Goal: Task Accomplishment & Management: Manage account settings

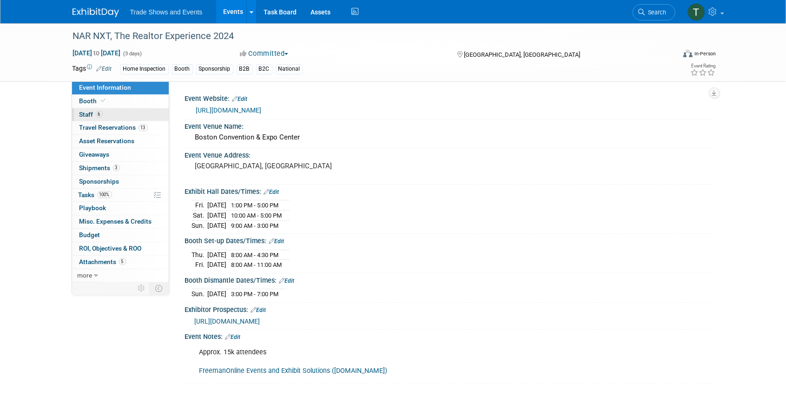
click at [85, 113] on span "Staff 6" at bounding box center [90, 114] width 23 height 7
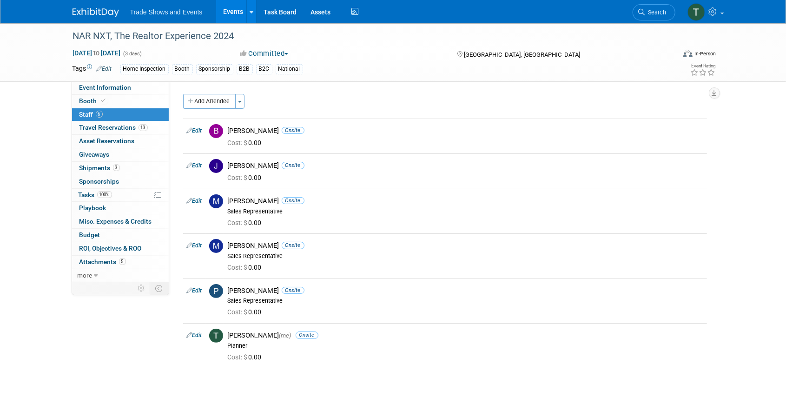
click at [46, 319] on div "NAR NXT, The Realtor Experience 2024 Nov 8, 2024 to Nov 10, 2024 (3 days) Nov 8…" at bounding box center [393, 209] width 786 height 373
click at [655, 16] on link "Search" at bounding box center [654, 12] width 43 height 16
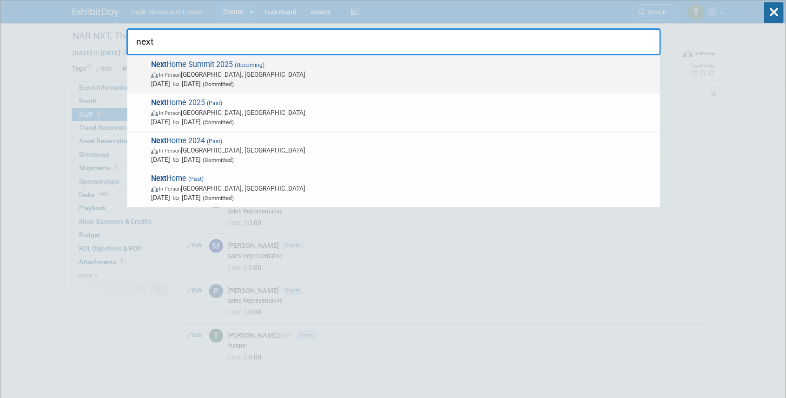
type input "next"
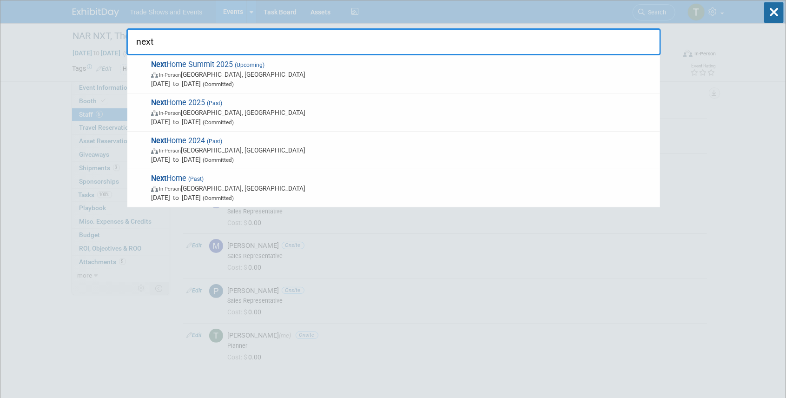
click at [163, 63] on strong "Next" at bounding box center [158, 64] width 15 height 9
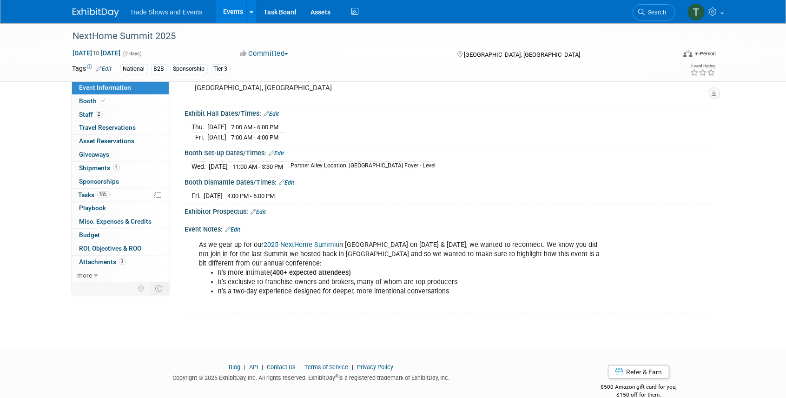
scroll to position [91, 0]
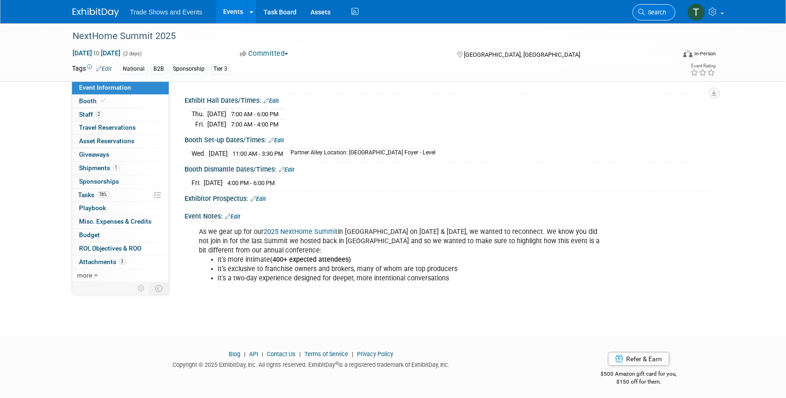
click at [654, 13] on span "Search" at bounding box center [655, 12] width 21 height 7
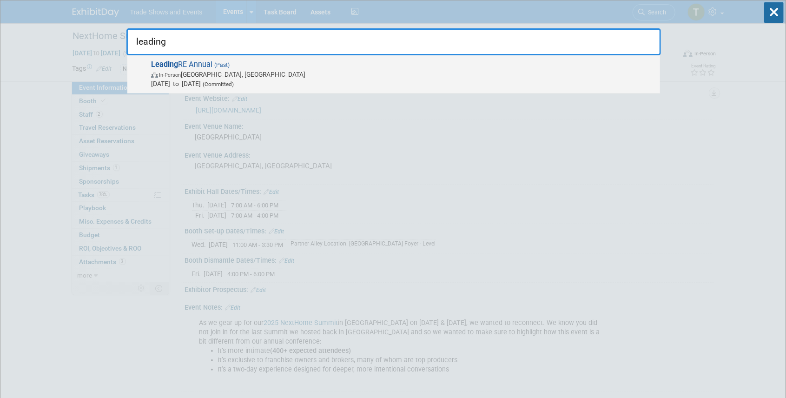
type input "leading"
click at [215, 62] on span "(Past)" at bounding box center [220, 65] width 17 height 7
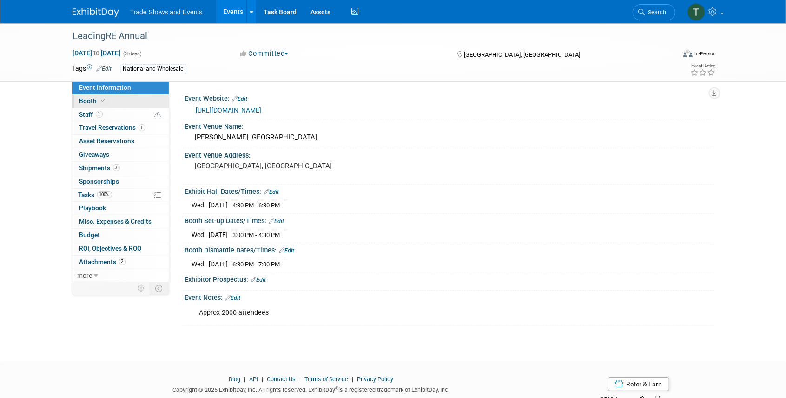
click at [99, 100] on span at bounding box center [103, 100] width 8 height 7
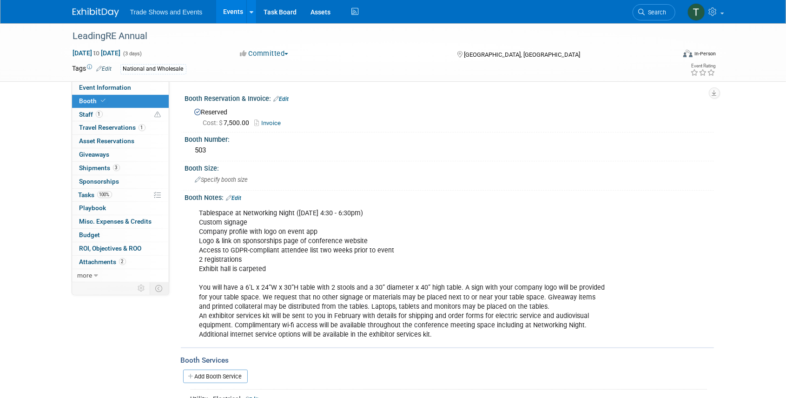
click at [270, 122] on link "Invoice" at bounding box center [270, 122] width 31 height 7
click at [109, 88] on span "Event Information" at bounding box center [105, 87] width 52 height 7
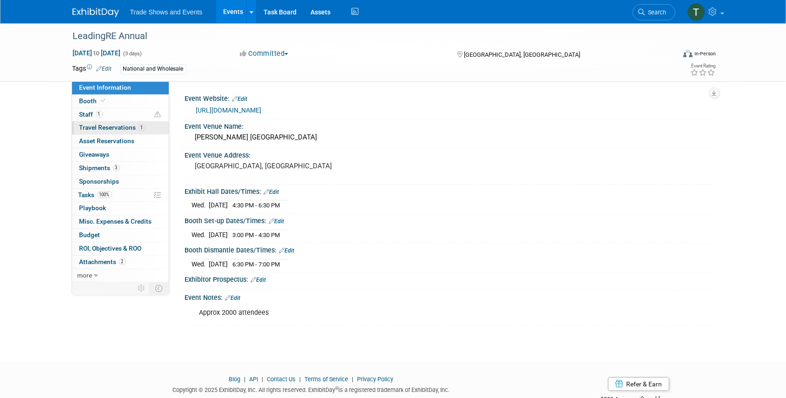
click at [91, 123] on link "1 Travel Reservations 1" at bounding box center [120, 127] width 97 height 13
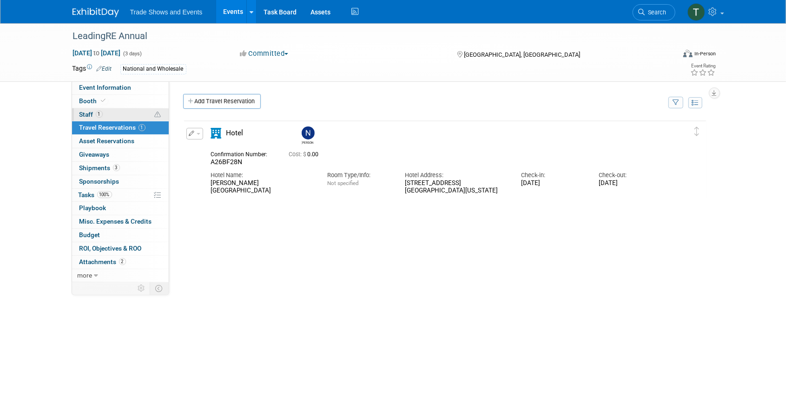
click at [90, 115] on span "Staff 1" at bounding box center [90, 114] width 23 height 7
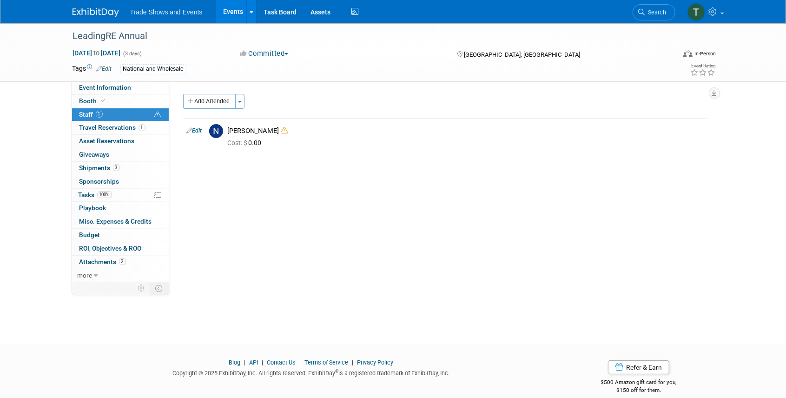
click at [227, 7] on link "Events" at bounding box center [233, 11] width 34 height 23
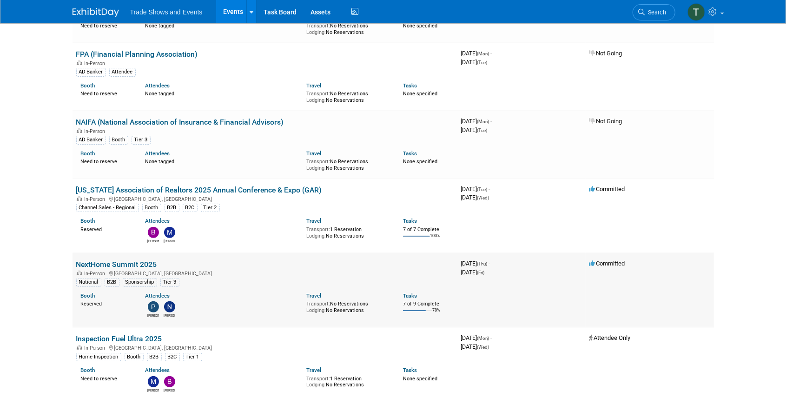
scroll to position [155, 0]
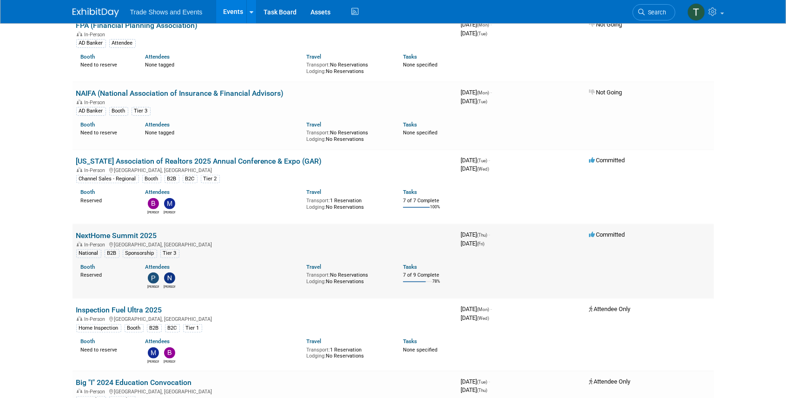
click at [135, 232] on link "NextHome Summit 2025" at bounding box center [116, 235] width 81 height 9
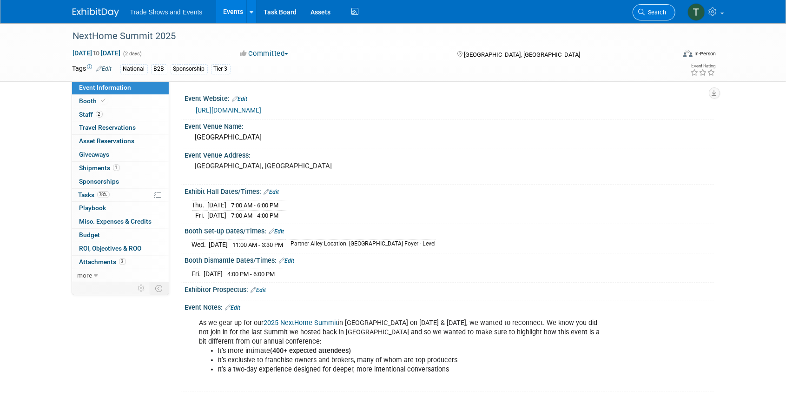
click at [643, 11] on icon at bounding box center [642, 12] width 7 height 7
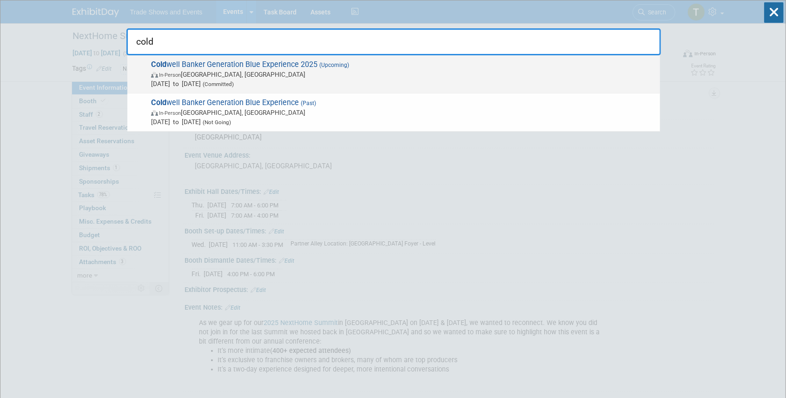
type input "cold"
click at [236, 64] on span "Cold well Banker Generation Blue Experience 2025 (Upcoming) In-Person Las Vegas…" at bounding box center [401, 74] width 507 height 28
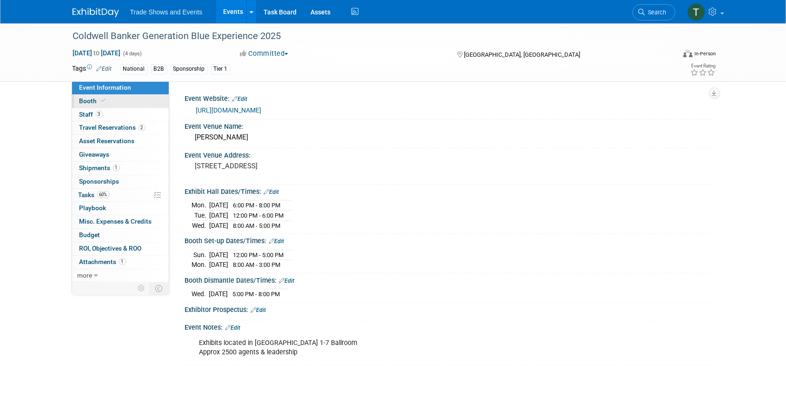
click at [110, 100] on link "Booth" at bounding box center [120, 101] width 97 height 13
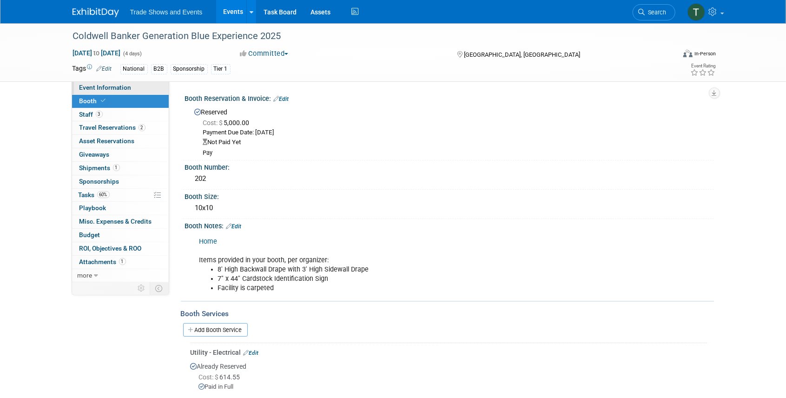
click at [125, 82] on link "Event Information" at bounding box center [120, 87] width 97 height 13
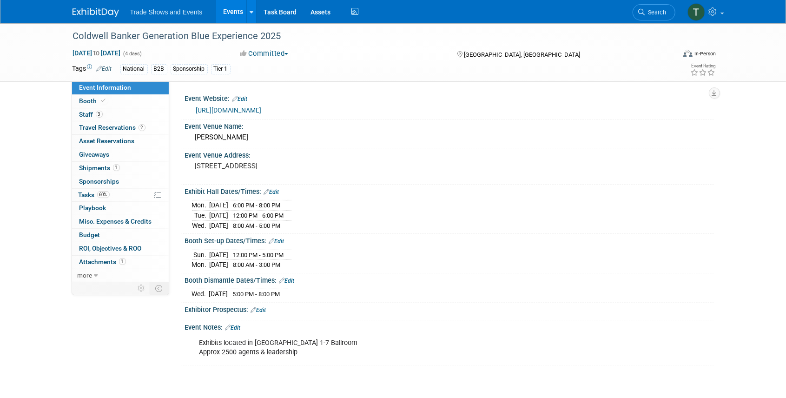
click at [238, 325] on link "Edit" at bounding box center [232, 327] width 15 height 7
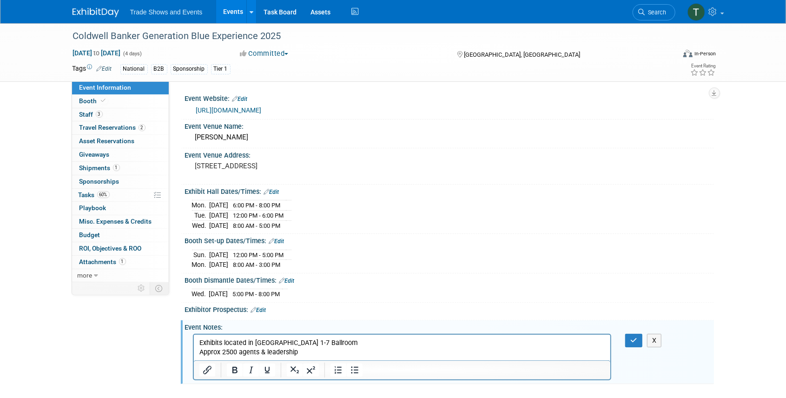
click at [324, 349] on p "Exhibits located in Cobalt 1-7 Ballroom Approx 2500 agents & leadership" at bounding box center [402, 347] width 406 height 19
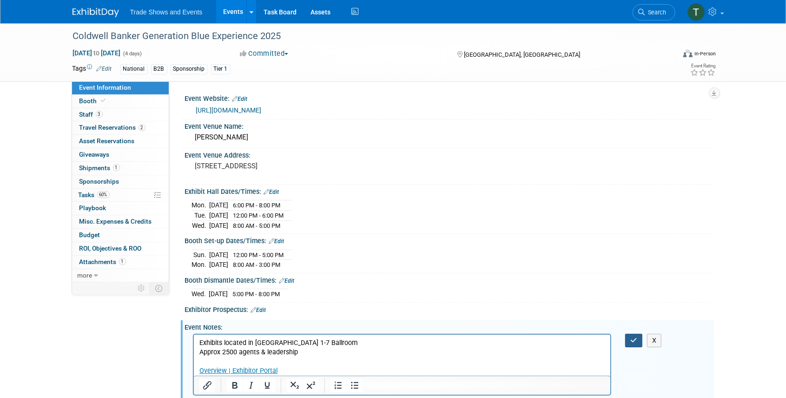
click at [633, 337] on icon "button" at bounding box center [633, 340] width 7 height 7
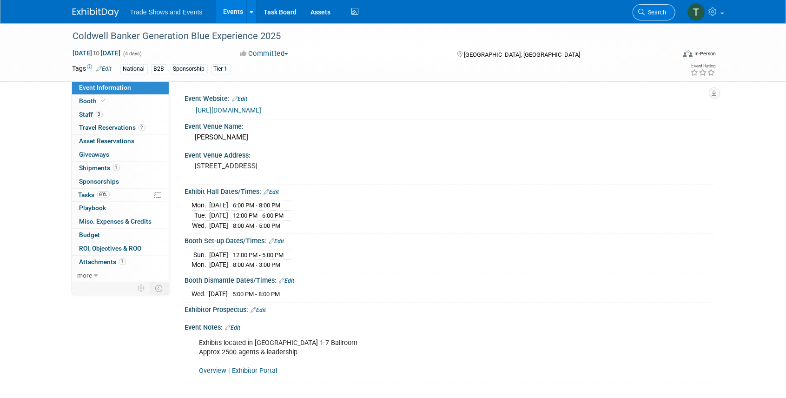
click at [649, 15] on span "Search" at bounding box center [655, 12] width 21 height 7
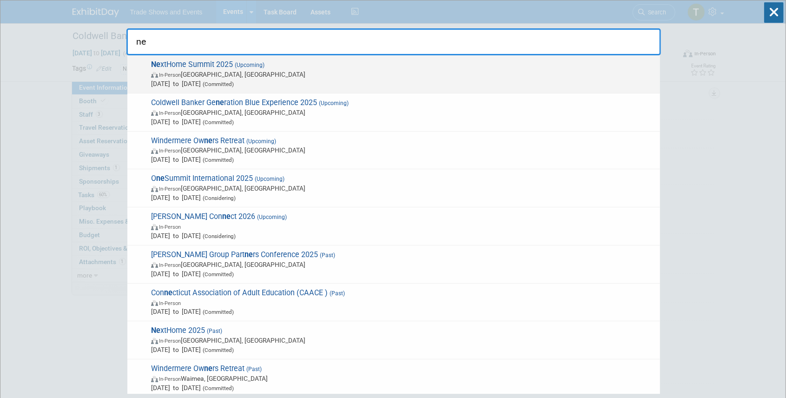
type input "ne"
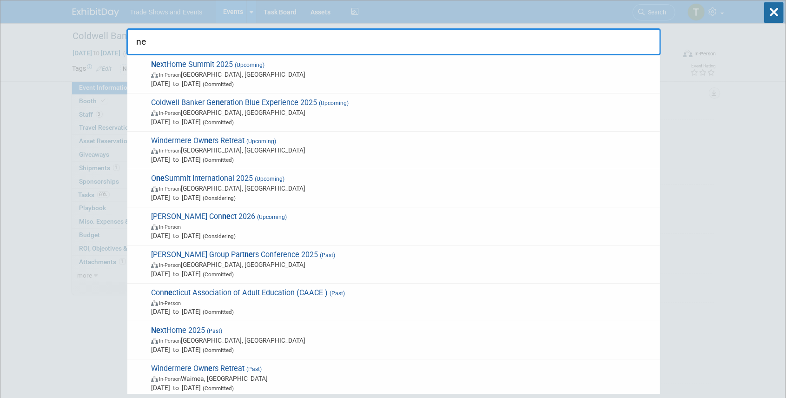
click at [226, 65] on span "Ne xtHome Summit 2025 (Upcoming) In-Person Phoenix, AZ Sep 4, 2025 to Sep 5, 20…" at bounding box center [401, 74] width 507 height 28
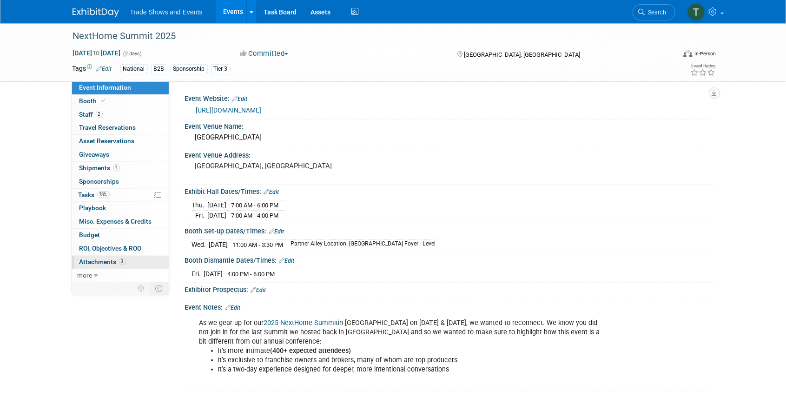
click at [111, 259] on span "Attachments 3" at bounding box center [102, 261] width 46 height 7
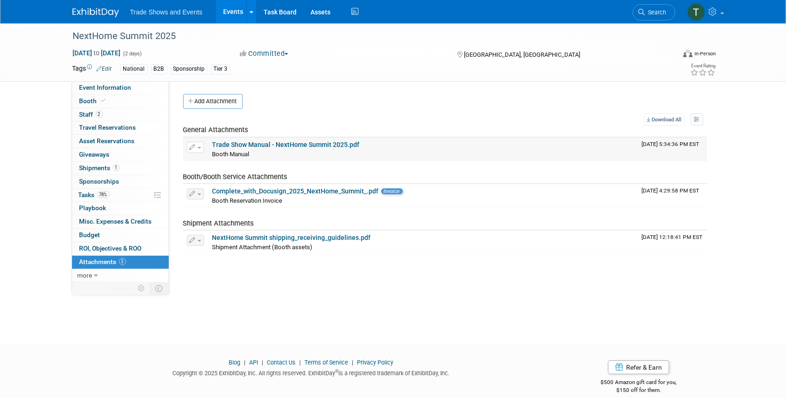
click at [197, 145] on button "button" at bounding box center [195, 147] width 17 height 11
click at [218, 194] on button "Delete Attachment" at bounding box center [228, 195] width 73 height 13
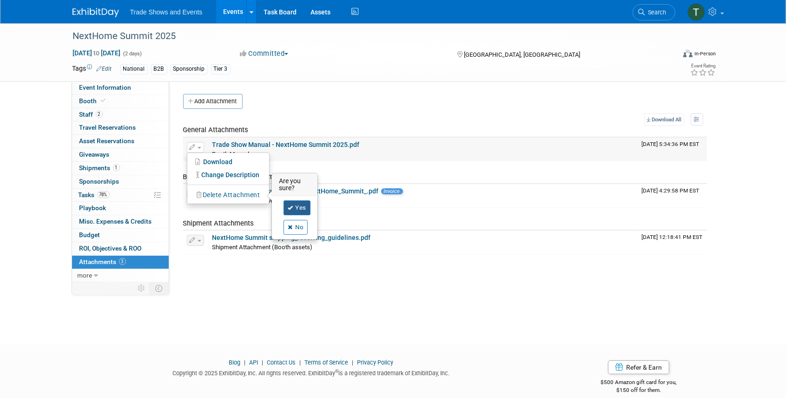
click at [297, 205] on link "Yes" at bounding box center [297, 207] width 27 height 15
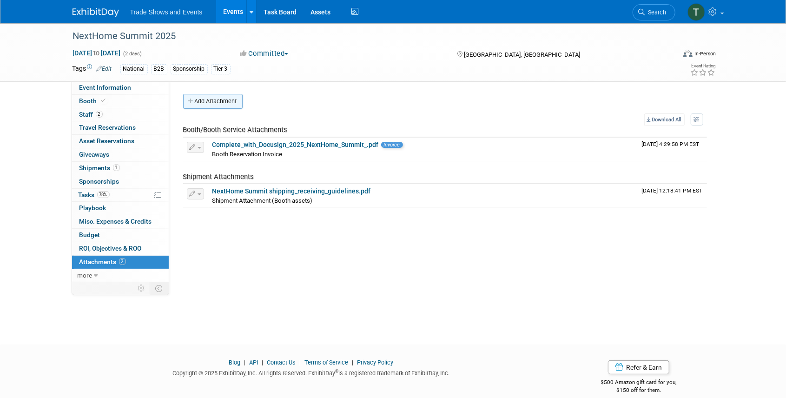
click at [212, 101] on button "Add Attachment" at bounding box center [213, 101] width 60 height 15
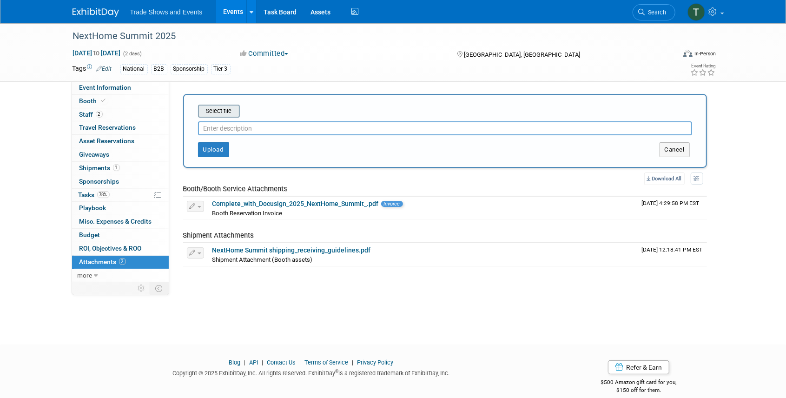
click at [225, 109] on input "file" at bounding box center [183, 111] width 111 height 11
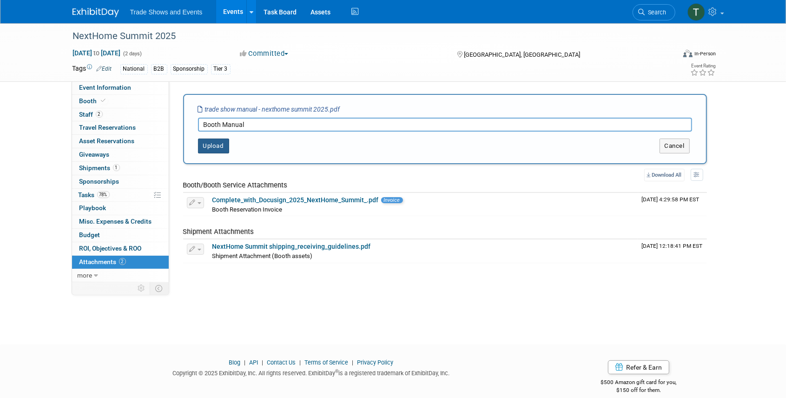
type input "Booth Manual"
click at [211, 146] on button "Upload" at bounding box center [213, 146] width 31 height 15
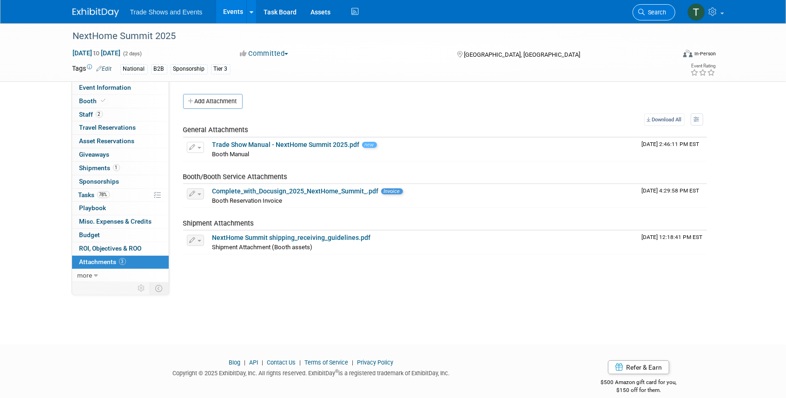
click at [647, 11] on span "Search" at bounding box center [655, 12] width 21 height 7
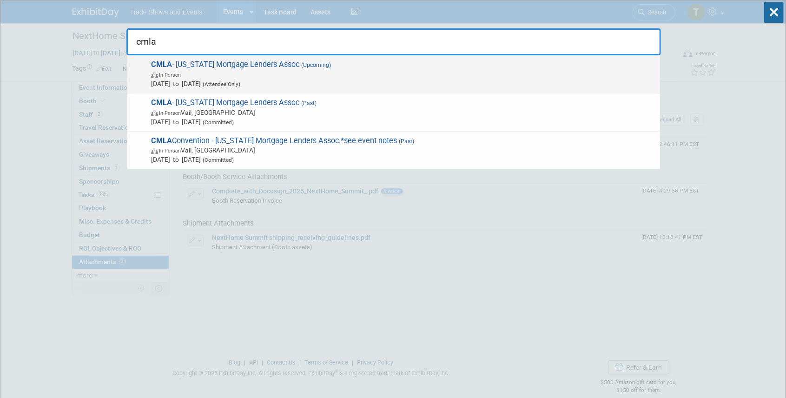
type input "cmla"
click at [251, 64] on span "CMLA - Colorado Mortgage Lenders Assoc (Upcoming) In-Person Oct 1, 2025 to Oct …" at bounding box center [401, 74] width 507 height 28
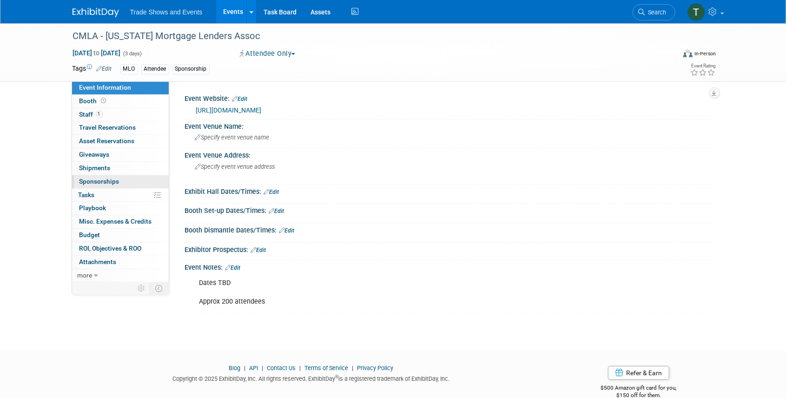
click at [95, 181] on span "Sponsorships 0" at bounding box center [99, 181] width 40 height 7
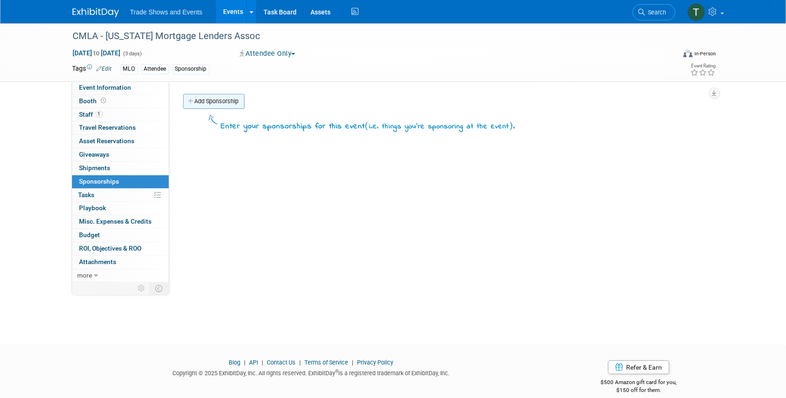
click at [204, 101] on link "Add Sponsorship" at bounding box center [213, 101] width 61 height 15
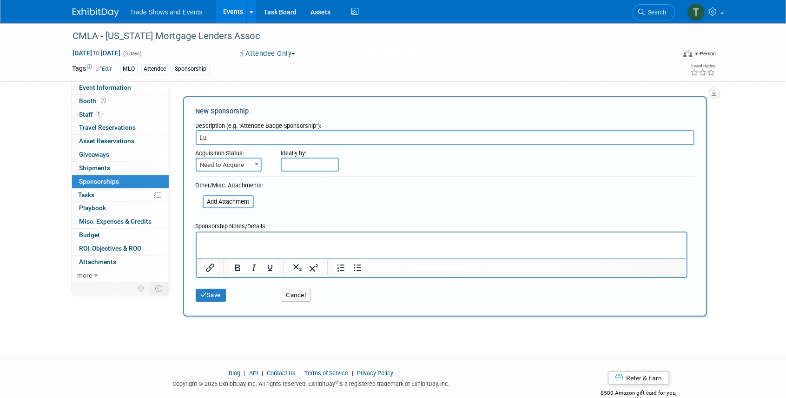
drag, startPoint x: 205, startPoint y: 138, endPoint x: 191, endPoint y: 138, distance: 14.9
click at [192, 138] on div "New Sponsorship Description (e.g. "Attendee Badge Sponsorship"): Lu Acquisition…" at bounding box center [445, 206] width 524 height 220
type input "Thursday Happy Hour Sponsorship"
click at [243, 165] on span "Need to Acquire" at bounding box center [229, 165] width 64 height 13
select select "2"
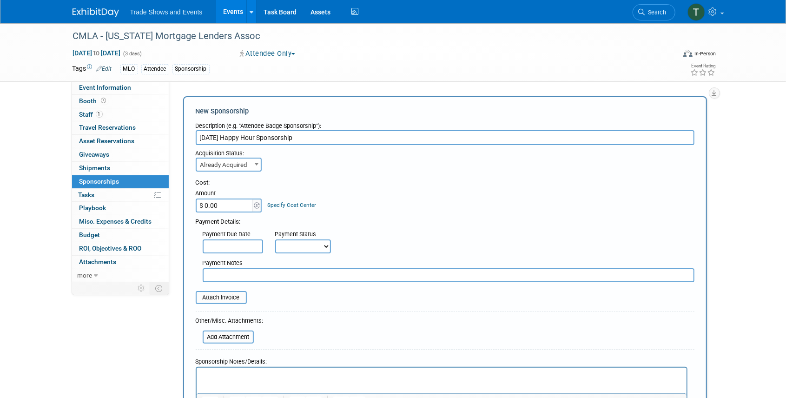
click at [232, 210] on input "$ 0.00" at bounding box center [225, 206] width 58 height 14
type input "$ 1,000.00"
click at [464, 207] on div "Cost: Amount $ 1,000.00 Specify Cost Center Cost Center -- Not Specified --" at bounding box center [445, 196] width 499 height 34
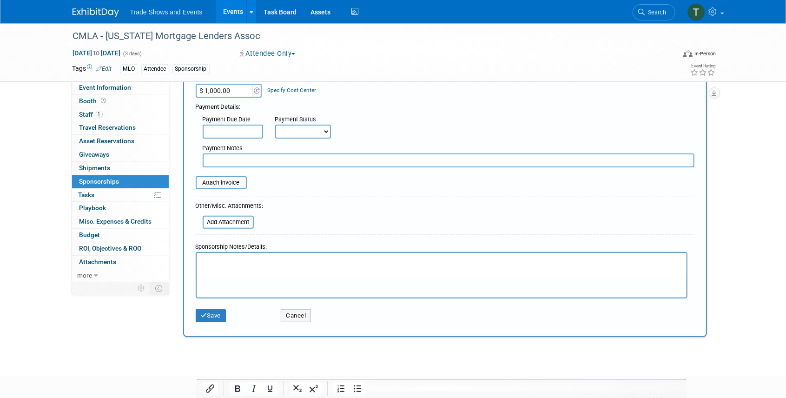
scroll to position [124, 0]
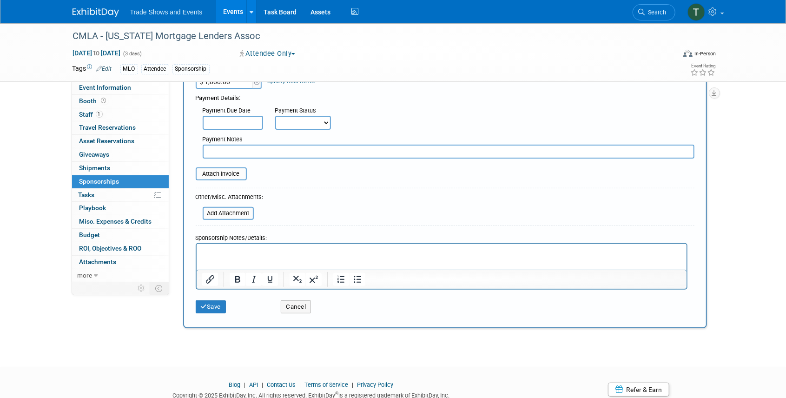
click at [305, 127] on select "Not Paid Yet Partially Paid Paid in Full" at bounding box center [303, 123] width 56 height 14
select select "1"
click at [275, 116] on select "Not Paid Yet Partially Paid Paid in Full" at bounding box center [303, 123] width 56 height 14
click at [209, 308] on button "Save" at bounding box center [211, 306] width 31 height 13
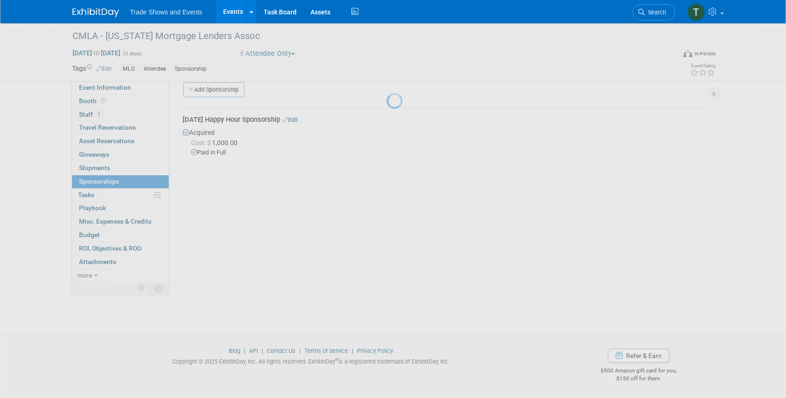
scroll to position [12, 0]
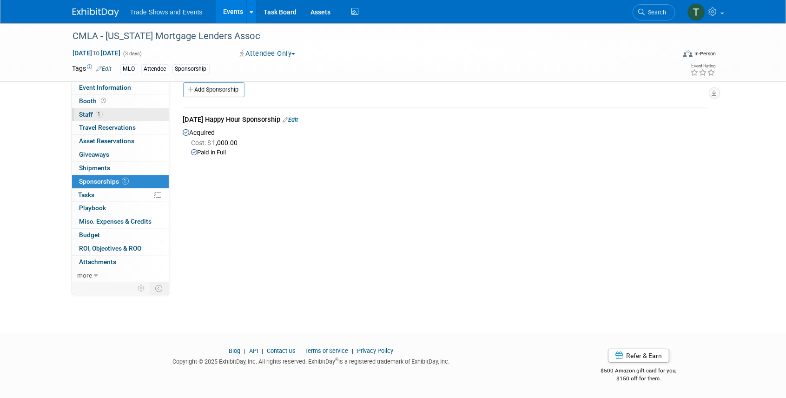
click at [87, 113] on span "Staff 1" at bounding box center [90, 114] width 23 height 7
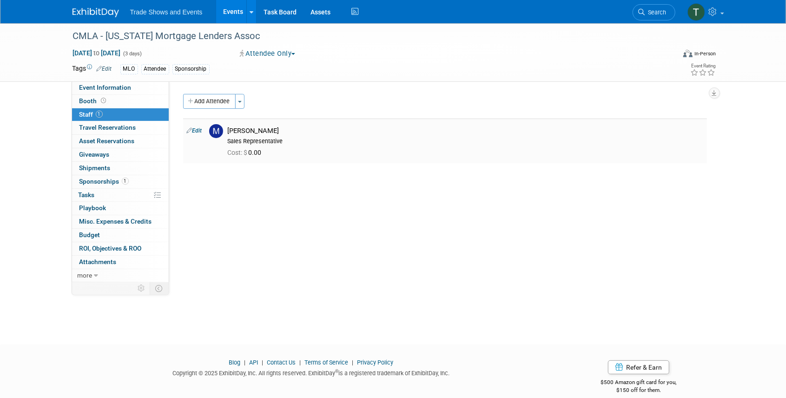
click at [197, 131] on link "Edit" at bounding box center [194, 130] width 15 height 7
select select "137eac8a-cd9f-4dae-8580-83ad8119be64"
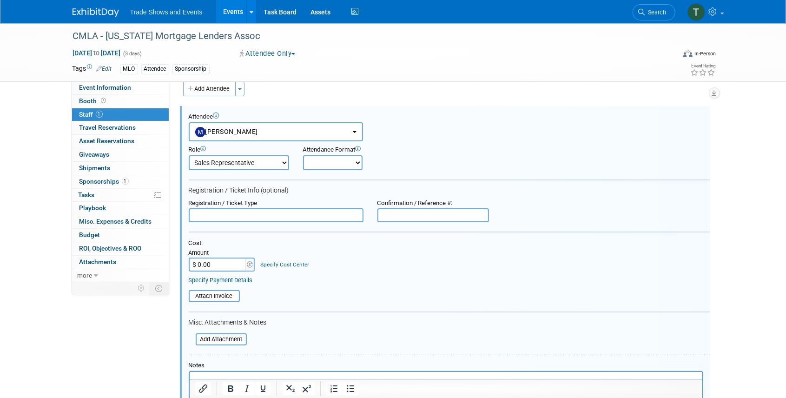
click at [218, 266] on input "$ 0.00" at bounding box center [218, 265] width 58 height 14
type input "$ 852.97"
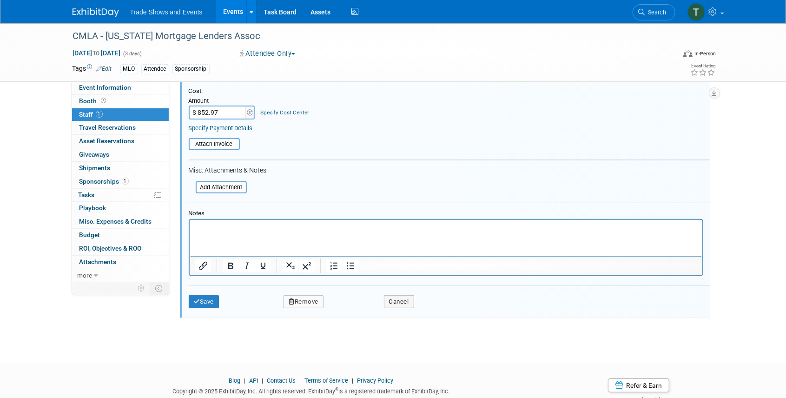
scroll to position [167, 0]
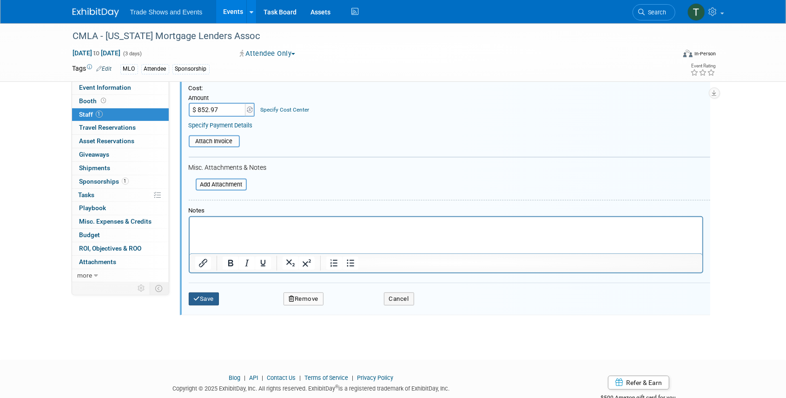
click at [212, 298] on button "Save" at bounding box center [204, 298] width 31 height 13
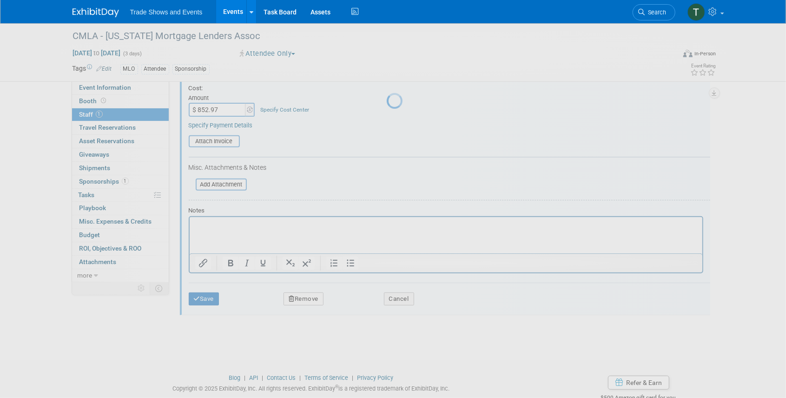
scroll to position [12, 0]
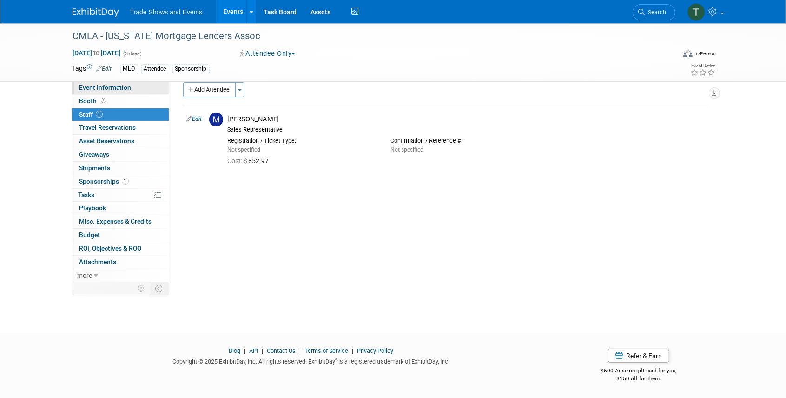
click at [107, 88] on span "Event Information" at bounding box center [105, 87] width 52 height 7
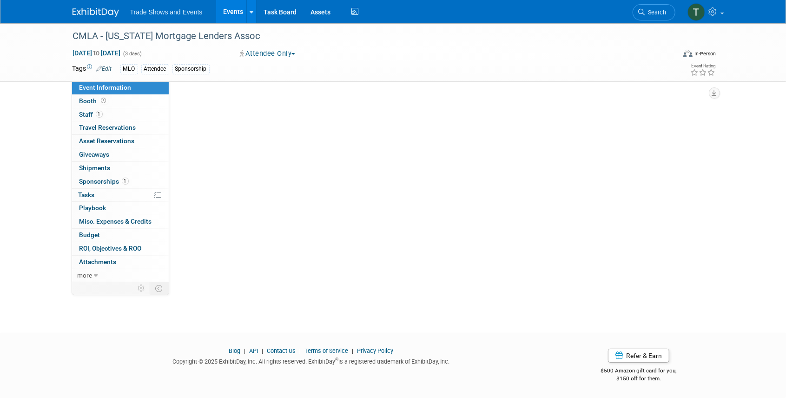
scroll to position [0, 0]
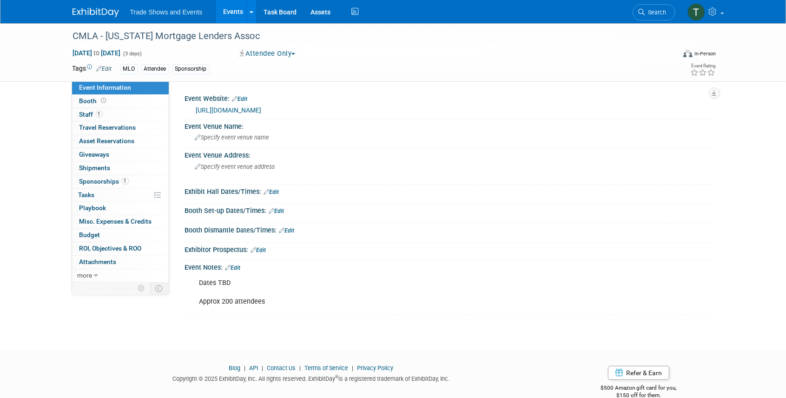
click at [239, 265] on link "Edit" at bounding box center [232, 268] width 15 height 7
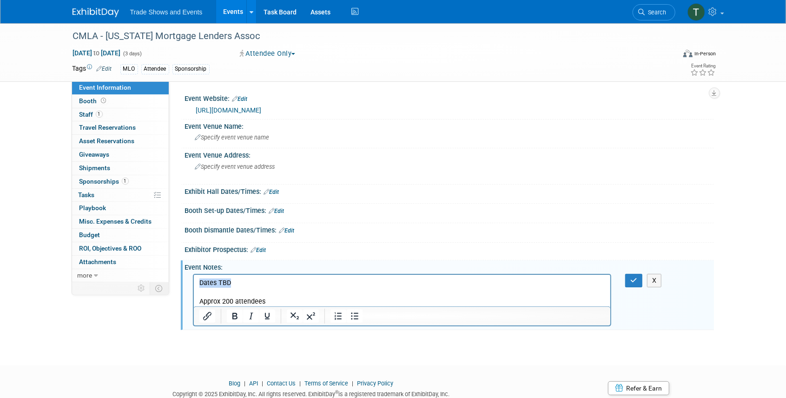
drag, startPoint x: 244, startPoint y: 281, endPoint x: 177, endPoint y: 281, distance: 66.9
click at [193, 281] on html "Dates TBD Approx 200 attendees" at bounding box center [401, 290] width 417 height 32
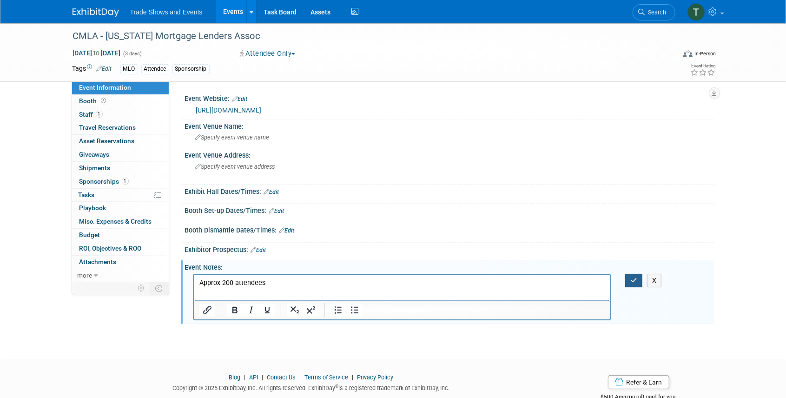
click at [635, 277] on icon "button" at bounding box center [633, 280] width 7 height 7
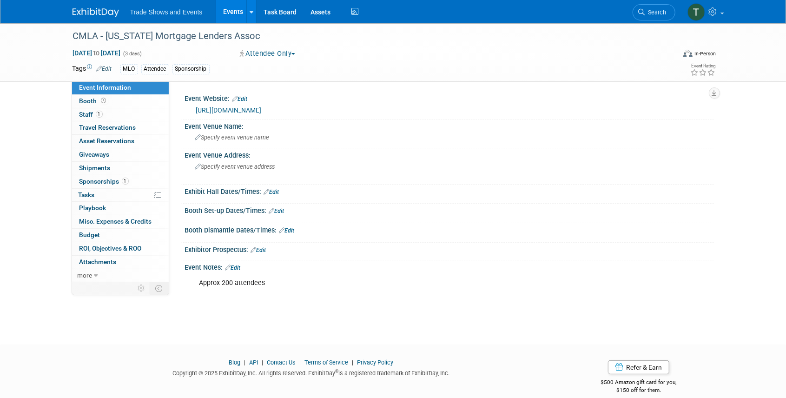
click at [234, 16] on link "Events" at bounding box center [233, 11] width 34 height 23
